Goal: Navigation & Orientation: Go to known website

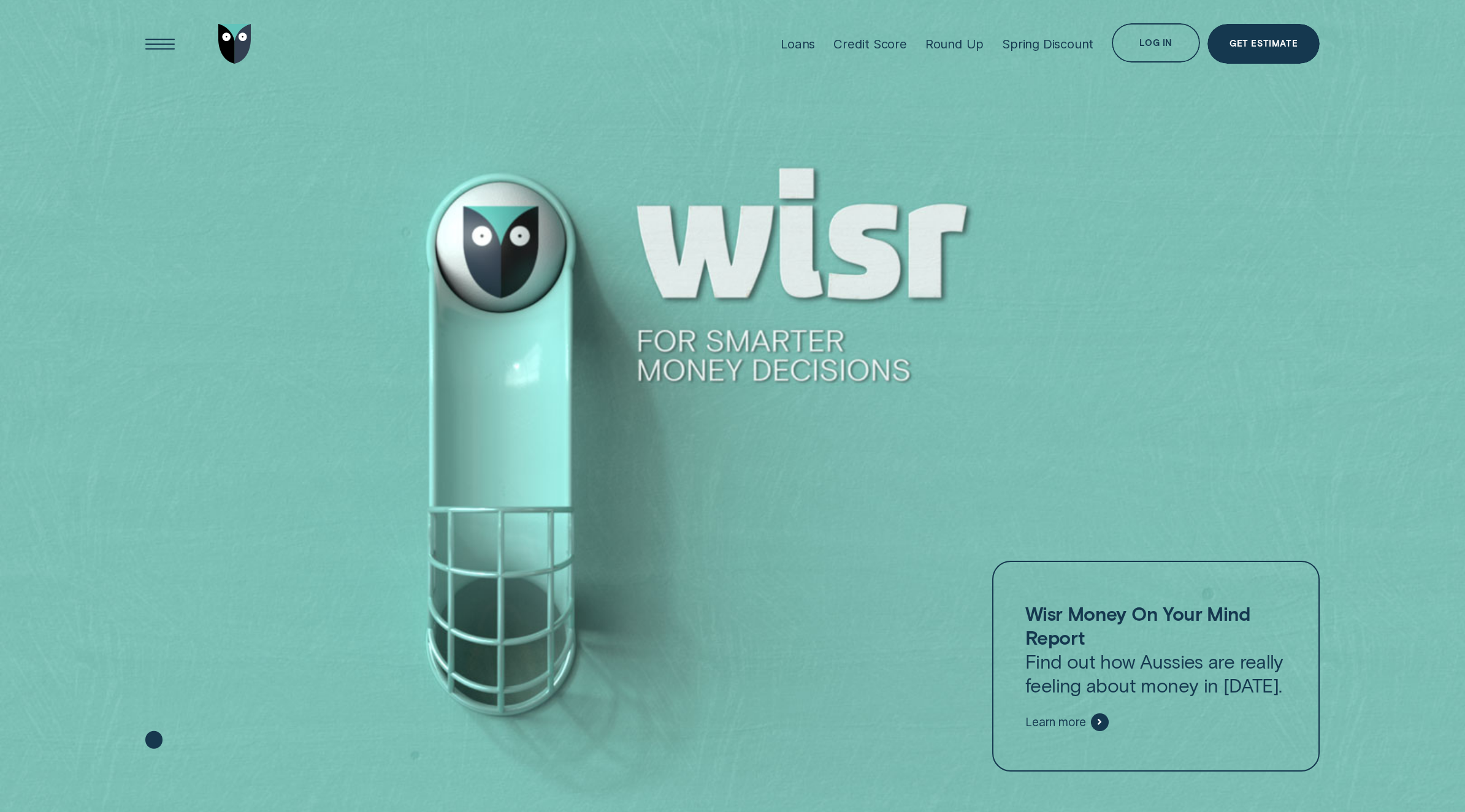
click at [1089, 377] on div at bounding box center [732, 406] width 1465 height 813
click at [1086, 335] on div at bounding box center [732, 406] width 1465 height 813
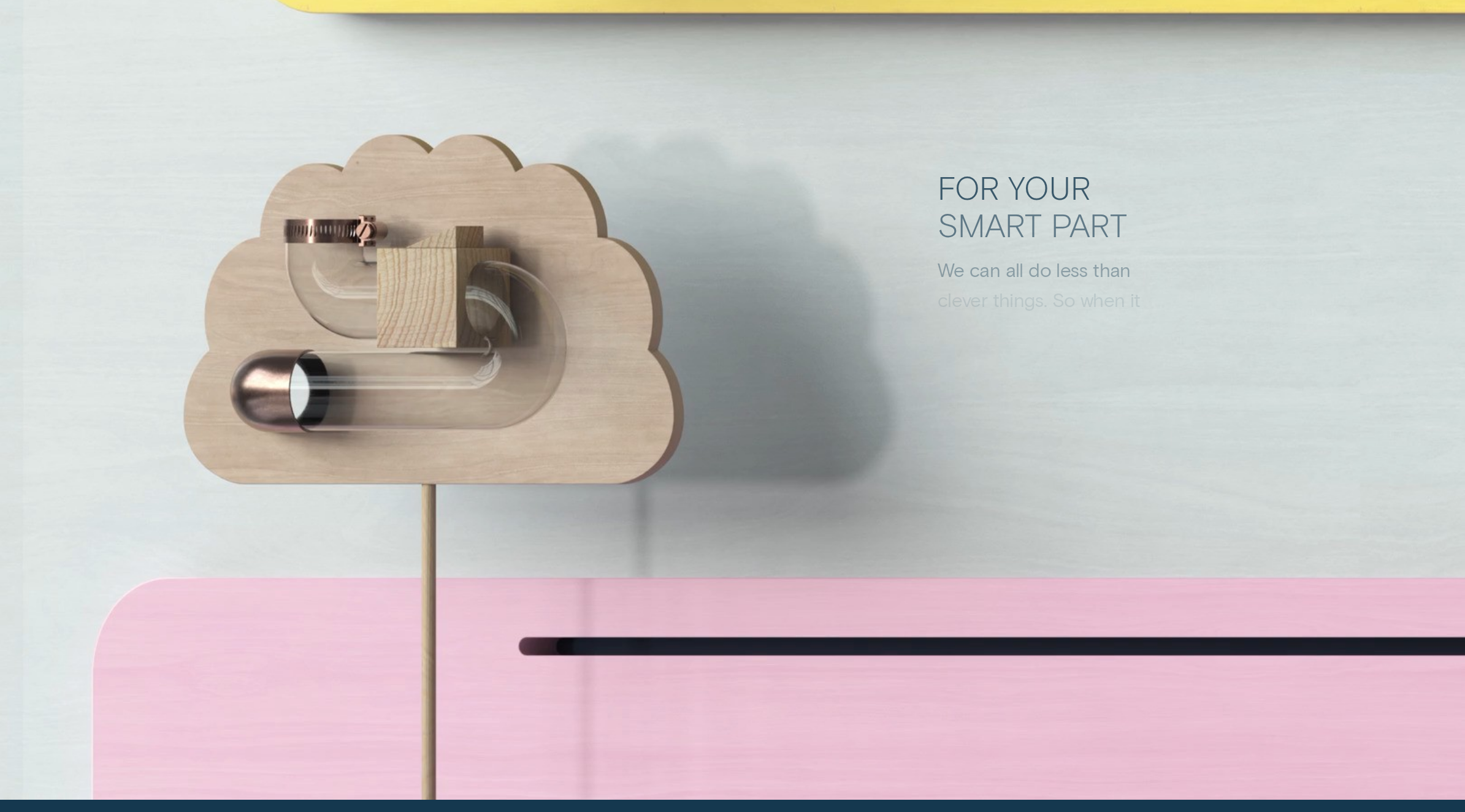
scroll to position [6398, 0]
